Goal: Task Accomplishment & Management: Understand process/instructions

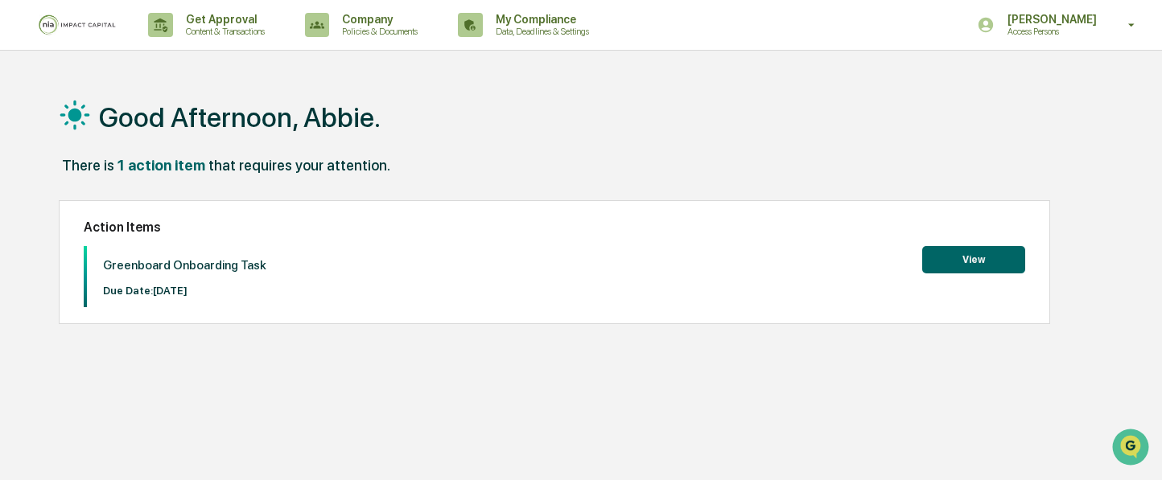
click at [953, 263] on button "View" at bounding box center [973, 259] width 103 height 27
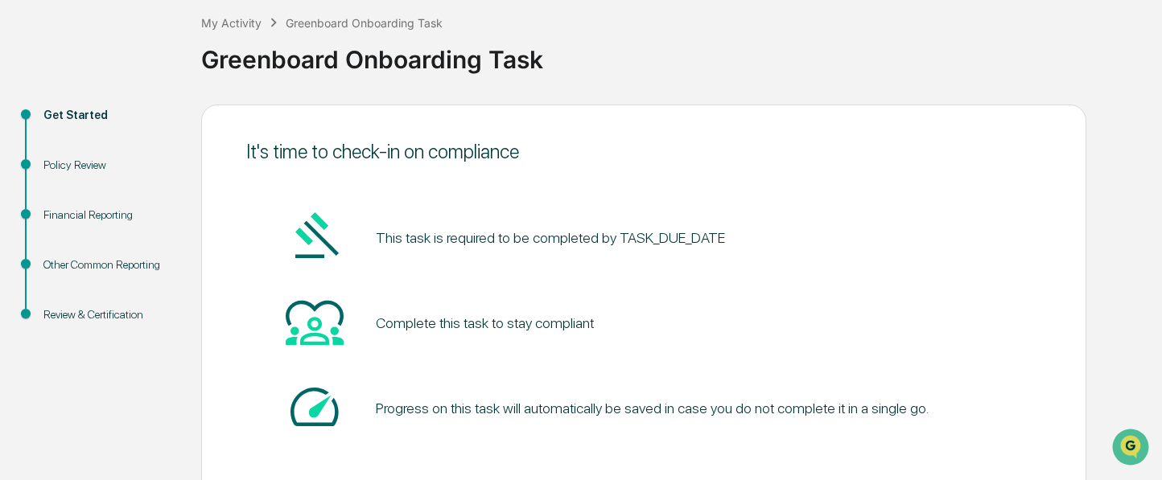
scroll to position [168, 0]
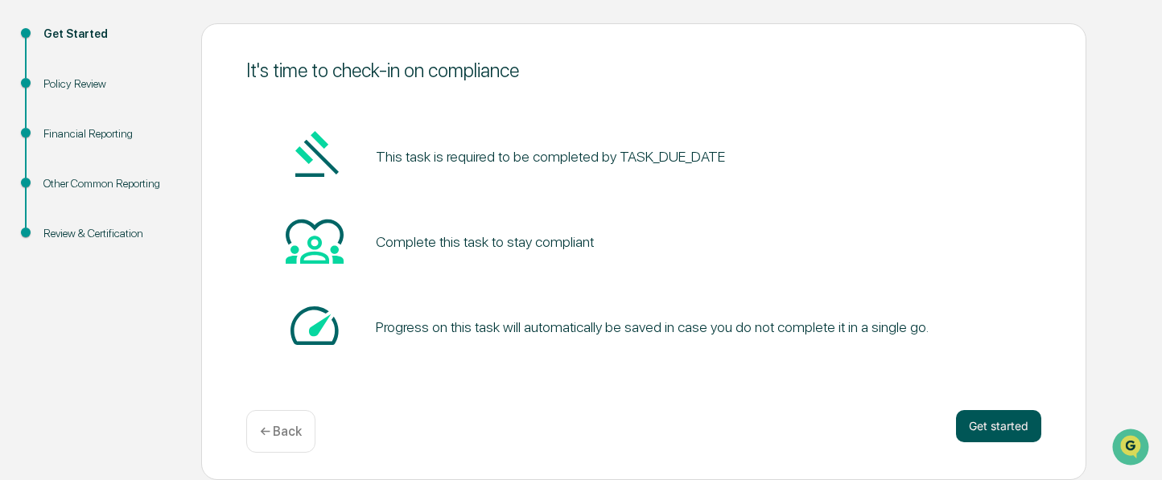
click at [1010, 426] on button "Get started" at bounding box center [998, 426] width 85 height 32
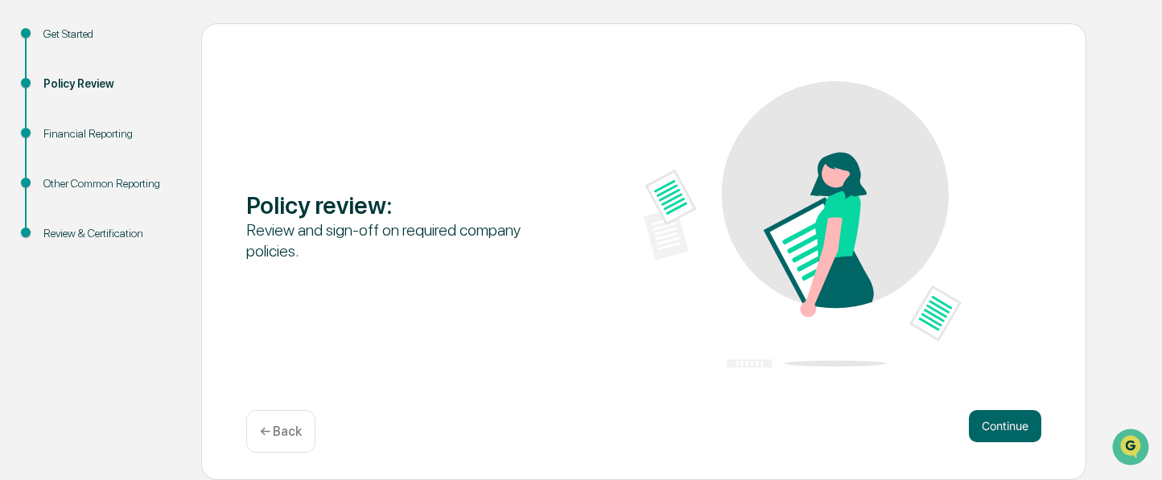
click at [1031, 405] on div "Policy review : Review and sign-off on required company policies. Continue ← Ba…" at bounding box center [643, 251] width 885 height 457
click at [1023, 423] on button "Continue" at bounding box center [1005, 426] width 72 height 32
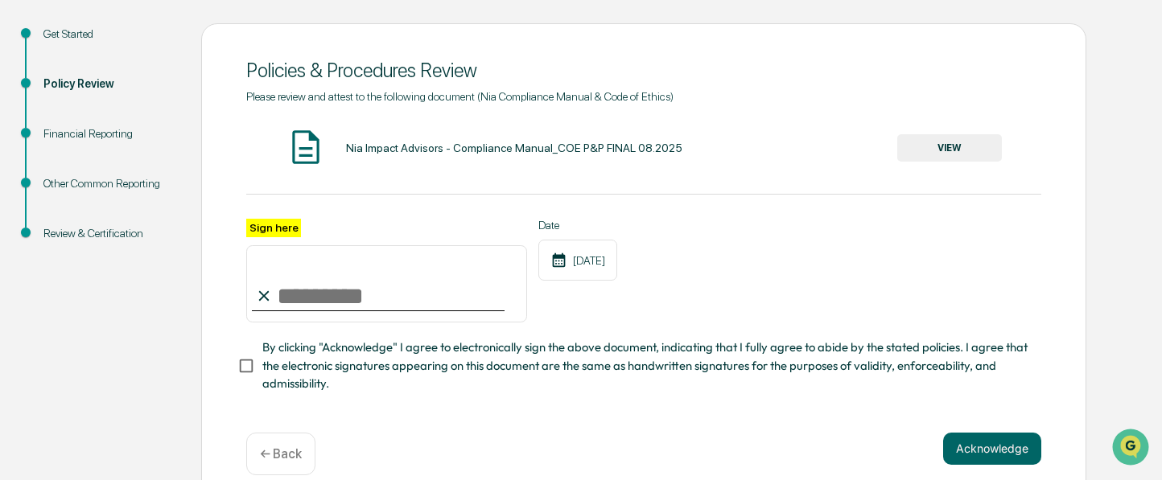
click at [303, 146] on img at bounding box center [306, 147] width 40 height 40
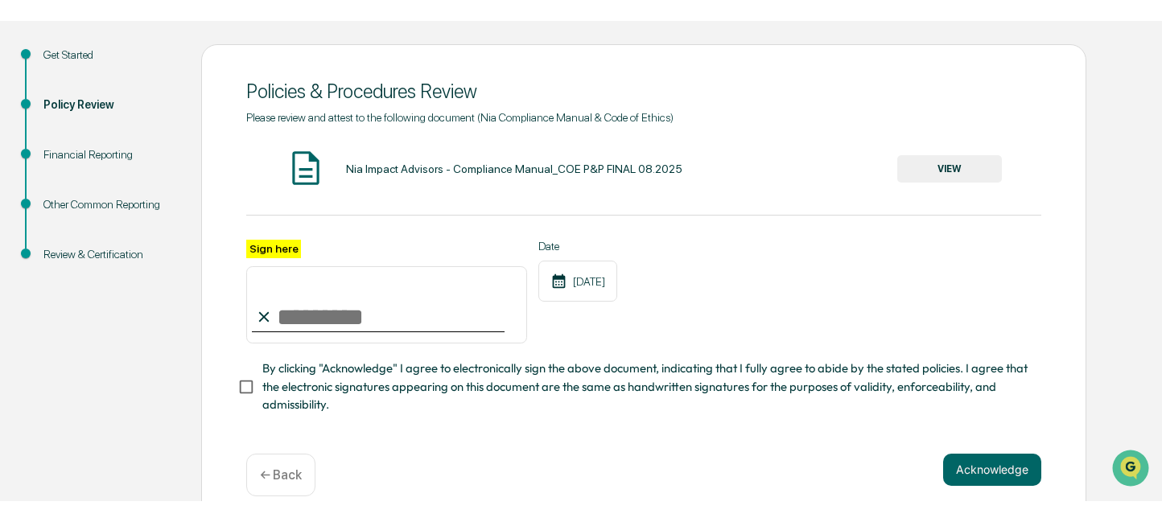
scroll to position [147, 0]
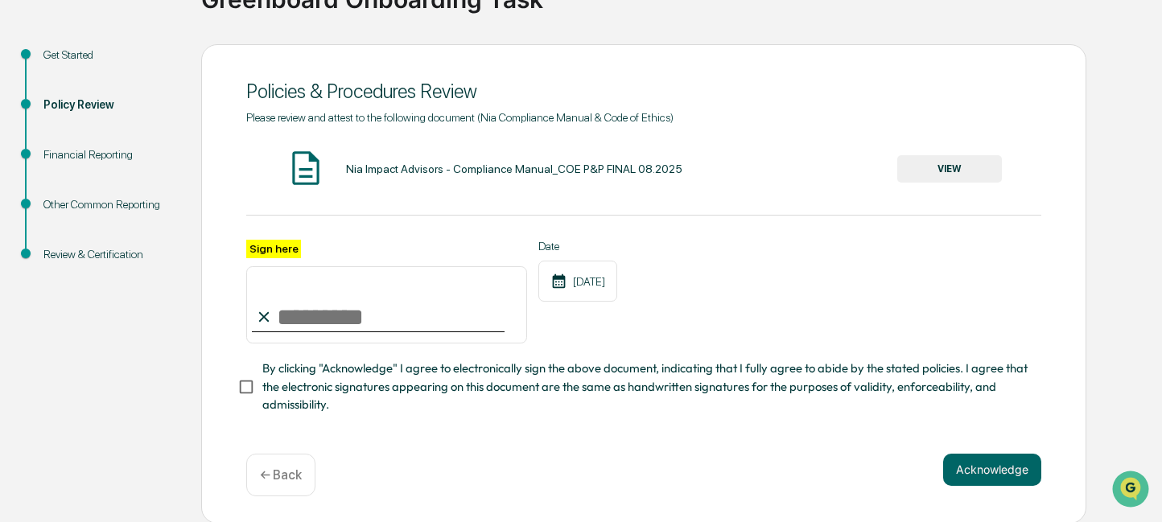
click at [925, 174] on button "VIEW" at bounding box center [949, 168] width 105 height 27
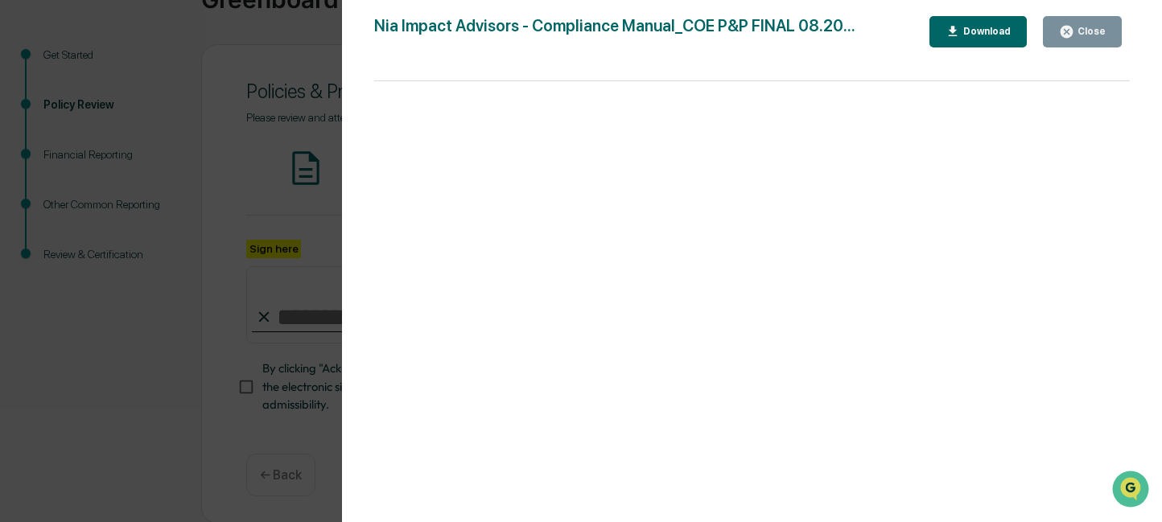
click at [961, 28] on div "Download" at bounding box center [985, 31] width 51 height 11
click at [1086, 38] on div "Close" at bounding box center [1082, 31] width 47 height 15
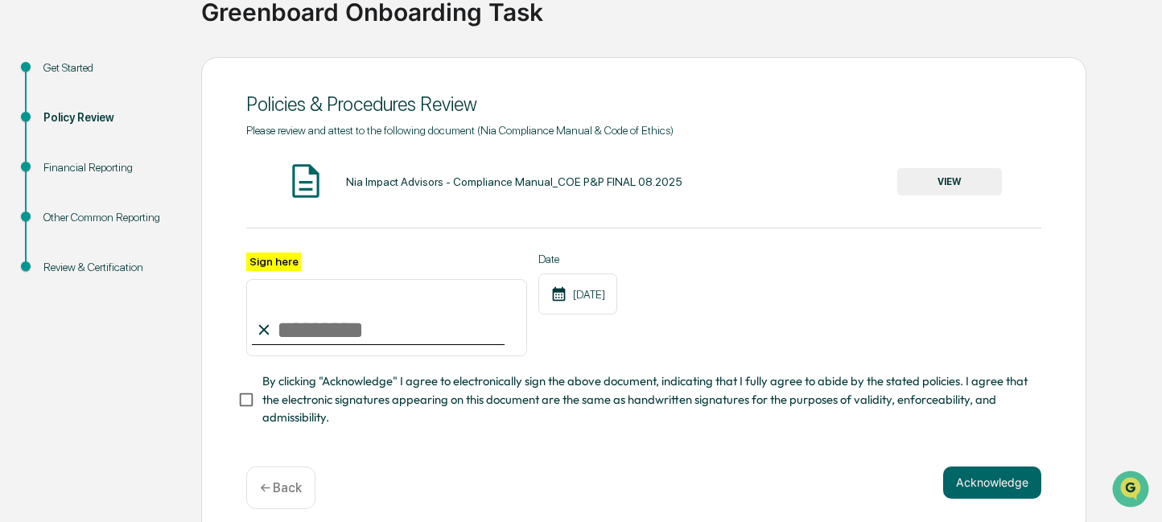
scroll to position [0, 0]
